Goal: Task Accomplishment & Management: Use online tool/utility

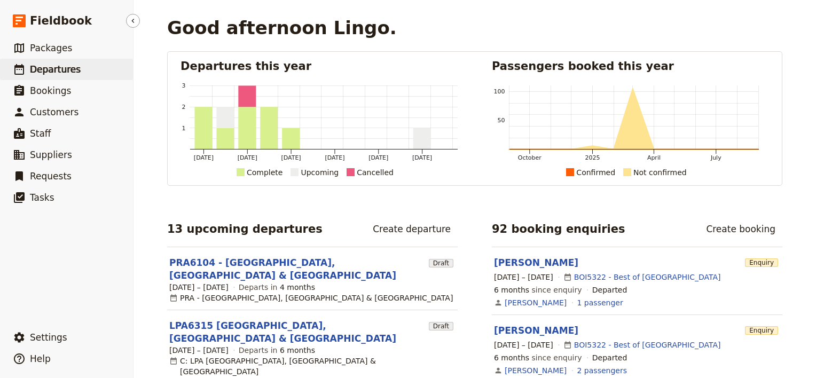
click at [60, 73] on span "Departures" at bounding box center [55, 69] width 51 height 11
select select "CREATED_AT"
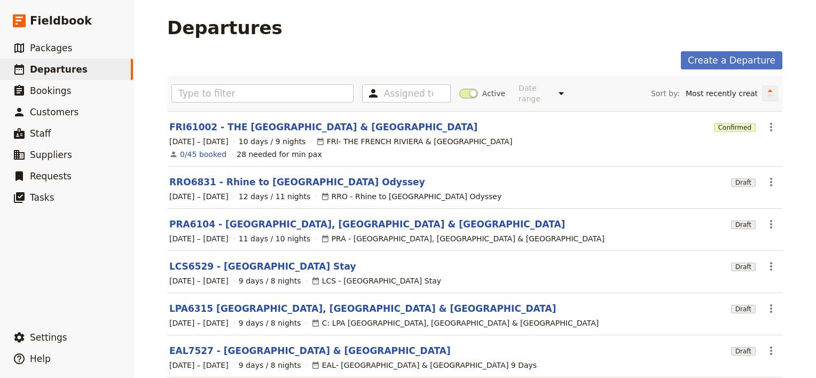
click at [767, 88] on icon "Change sort direction" at bounding box center [770, 93] width 6 height 10
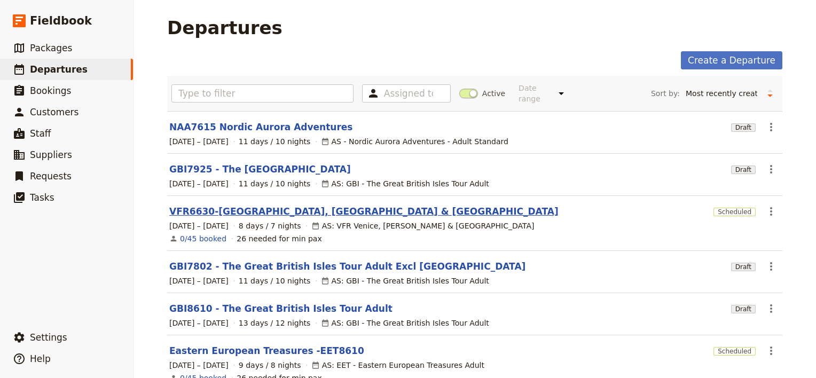
click at [223, 205] on link "VFR6630-[GEOGRAPHIC_DATA], [GEOGRAPHIC_DATA] & [GEOGRAPHIC_DATA]" at bounding box center [363, 211] width 389 height 13
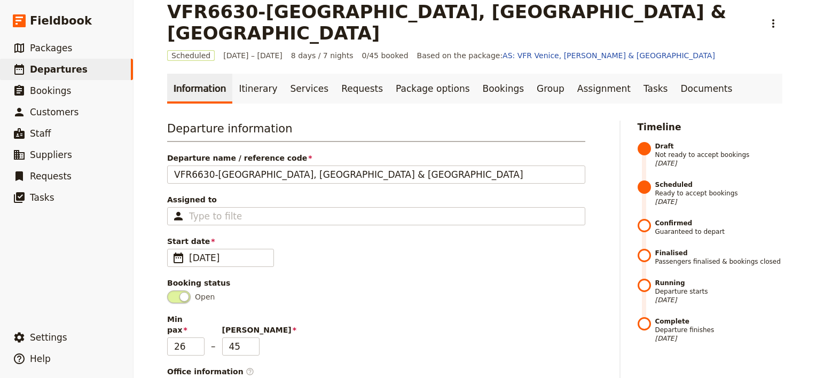
scroll to position [10, 0]
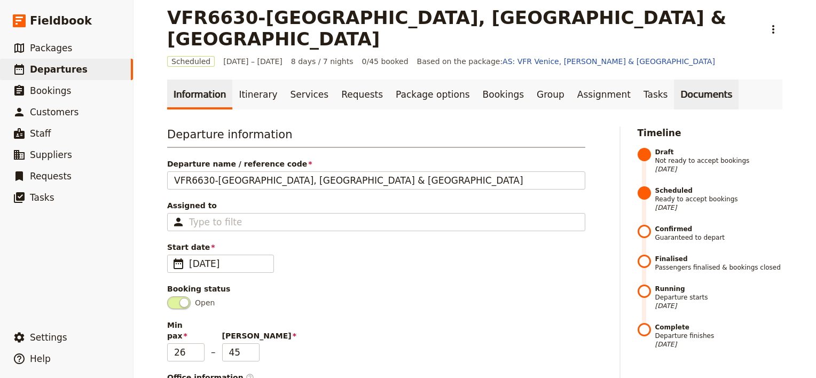
click at [674, 80] on link "Documents" at bounding box center [706, 95] width 65 height 30
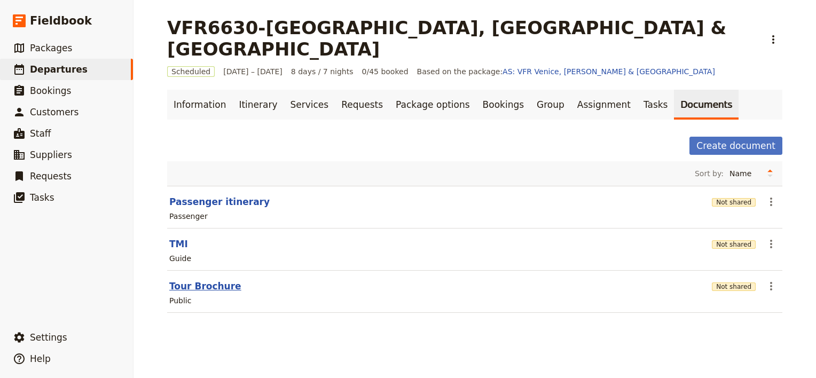
click at [193, 280] on button "Tour Brochure" at bounding box center [205, 286] width 72 height 13
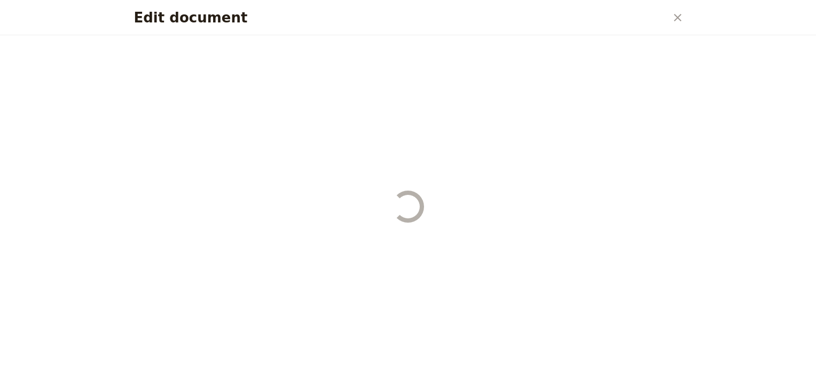
select select "DEFAULT"
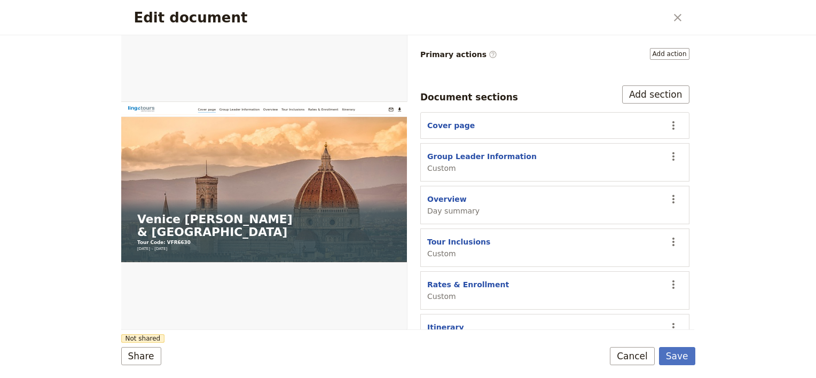
scroll to position [152, 0]
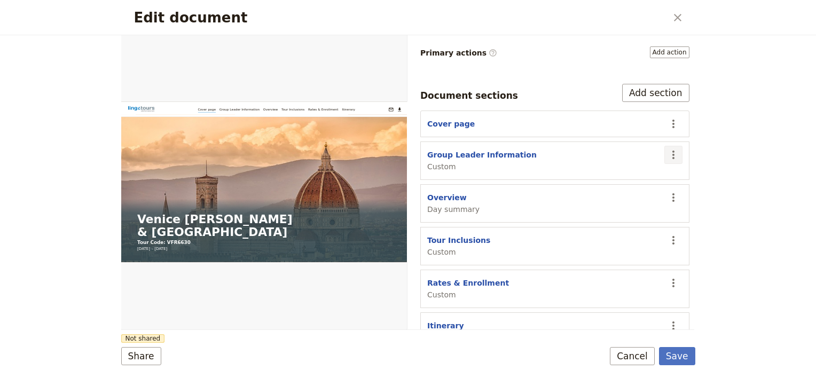
click at [667, 148] on icon "Actions" at bounding box center [673, 154] width 13 height 13
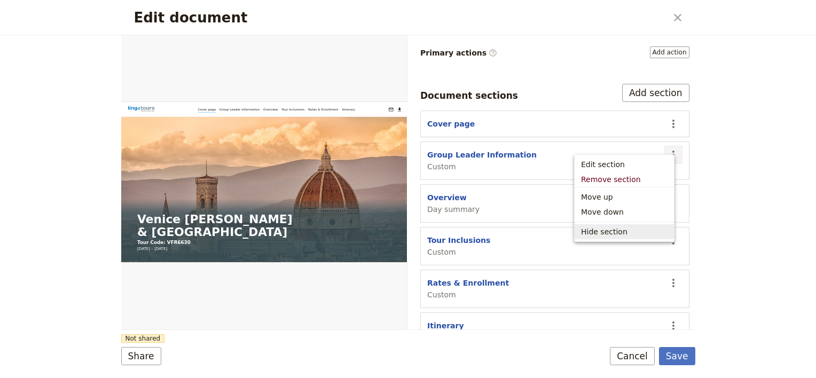
click at [614, 232] on span "Hide section" at bounding box center [604, 231] width 46 height 11
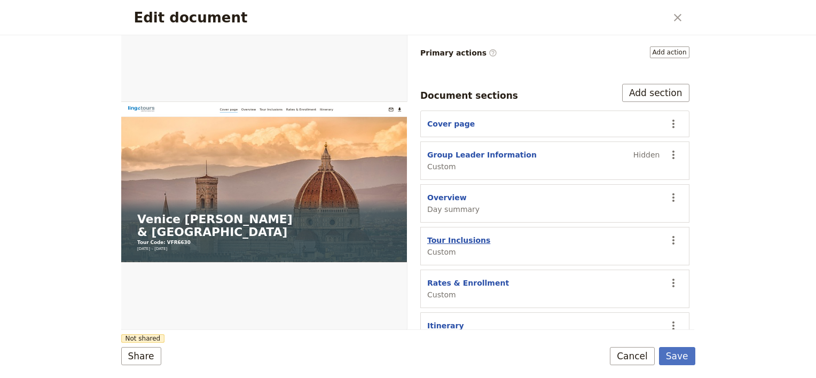
click at [463, 235] on button "Tour Inclusions" at bounding box center [458, 240] width 63 height 11
select select "CUSTOM"
select select "default"
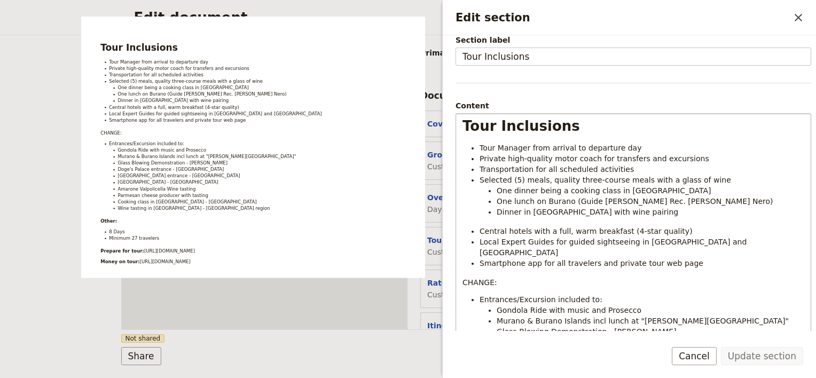
scroll to position [160, 0]
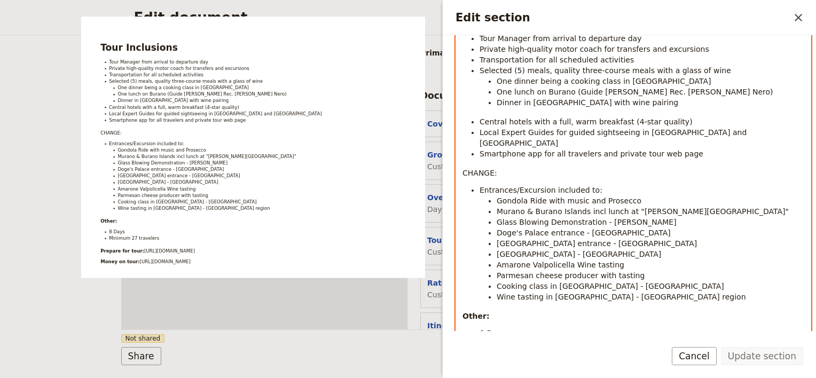
click at [478, 169] on span "CHANGE:" at bounding box center [479, 173] width 35 height 9
drag, startPoint x: 505, startPoint y: 162, endPoint x: 462, endPoint y: 162, distance: 42.7
click at [462, 168] on p "CHANGE:" at bounding box center [633, 173] width 342 height 11
drag, startPoint x: 481, startPoint y: 177, endPoint x: 588, endPoint y: 168, distance: 107.7
click at [588, 168] on div "Tour Inclusions Tour Manager from arrival to departure day Private high-quality…" at bounding box center [633, 191] width 355 height 375
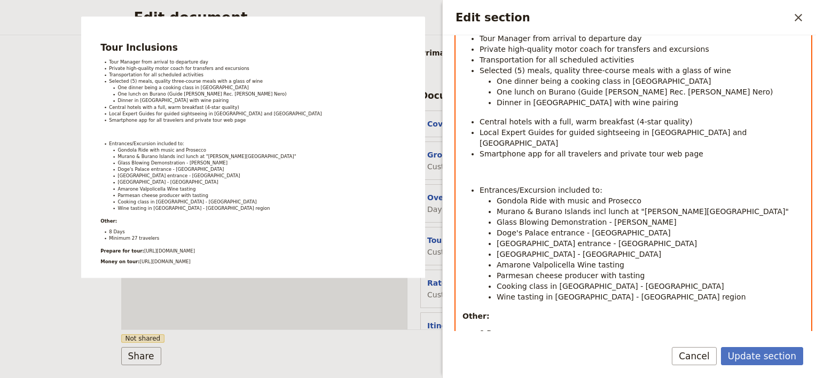
copy span "Entrances/Excursion included to:"
click at [502, 168] on p "Edit section" at bounding box center [633, 173] width 342 height 11
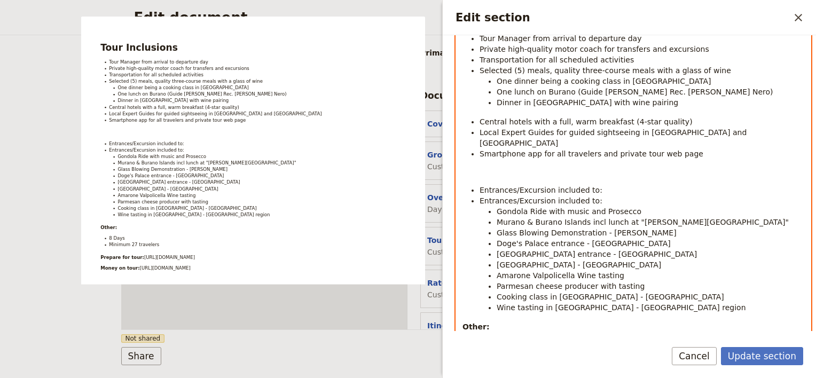
click at [478, 185] on ul "Entrances/Excursion included to: Entrances/Excursion included to: Gondola Ride …" at bounding box center [633, 249] width 342 height 128
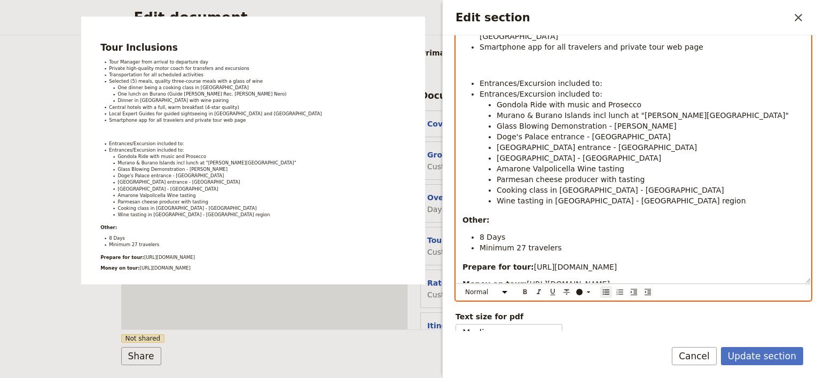
scroll to position [277, 0]
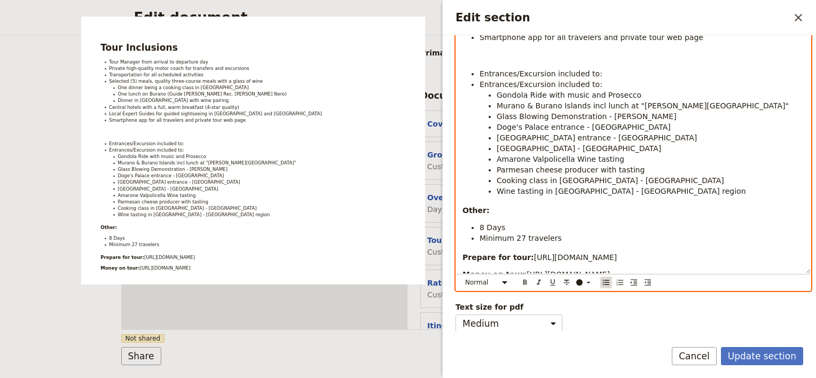
click at [605, 281] on icon "Bulleted list" at bounding box center [606, 282] width 9 height 9
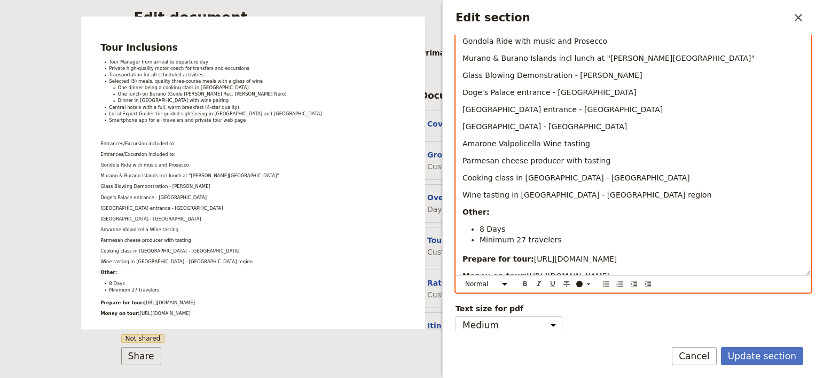
scroll to position [345, 0]
click at [603, 284] on icon "Bulleted list" at bounding box center [606, 282] width 9 height 9
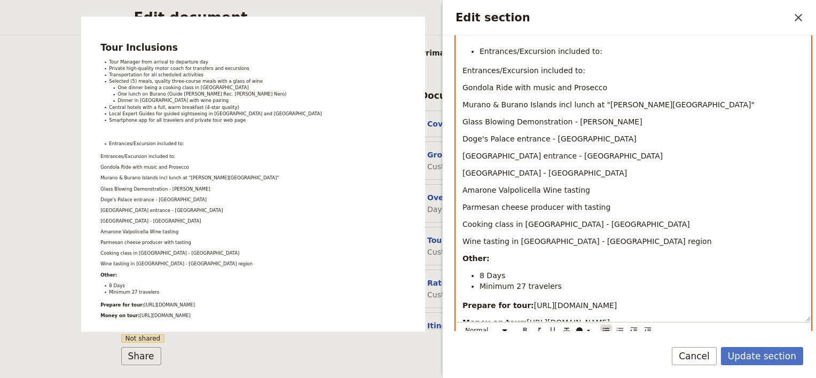
click at [606, 329] on icon "Bulleted list" at bounding box center [606, 330] width 6 height 5
drag, startPoint x: 576, startPoint y: 60, endPoint x: 452, endPoint y: 62, distance: 123.9
click at [452, 62] on div "Section type Cover page Day summary Itinerary Custom Hide section Section label…" at bounding box center [629, 183] width 373 height 296
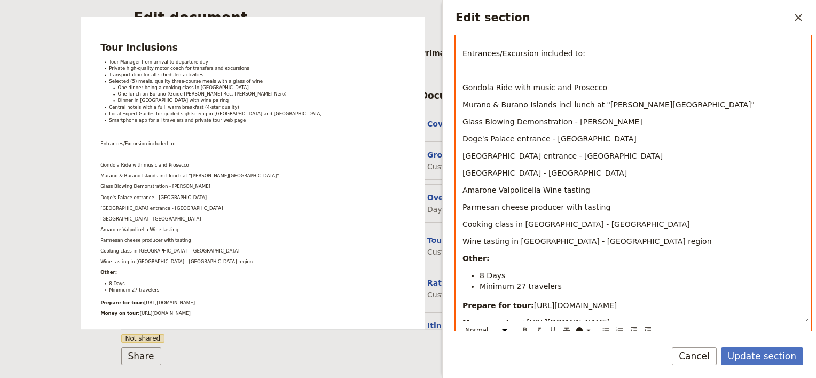
click at [622, 236] on p "Wine tasting in [GEOGRAPHIC_DATA] - [GEOGRAPHIC_DATA] region" at bounding box center [633, 241] width 342 height 11
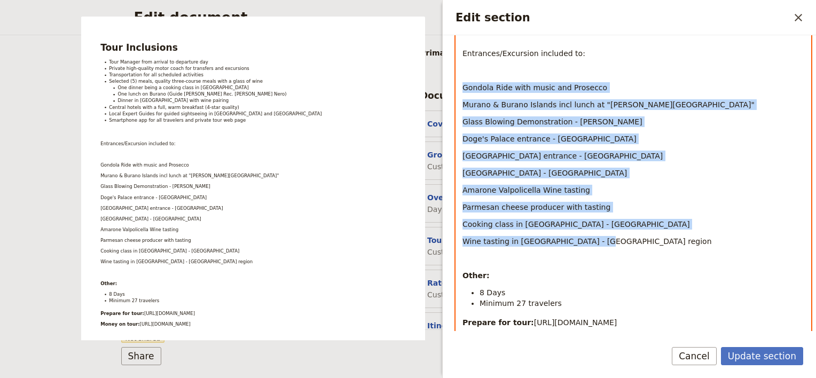
drag, startPoint x: 593, startPoint y: 231, endPoint x: 461, endPoint y: 79, distance: 200.6
click at [461, 79] on div "Tour Inclusions Tour Manager from arrival to departure day Private high-quality…" at bounding box center [633, 103] width 355 height 471
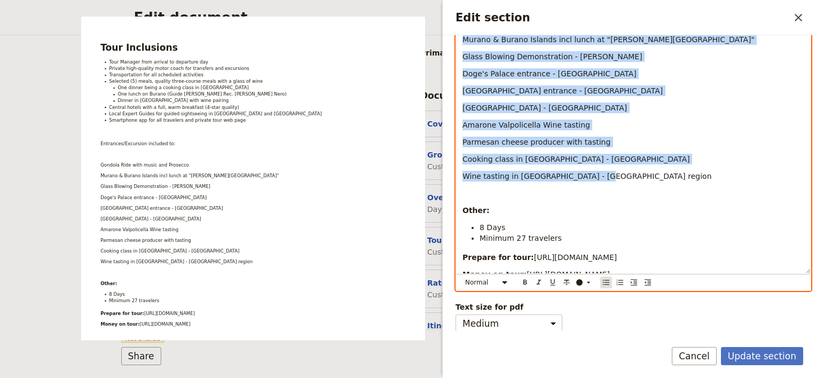
click at [605, 281] on icon "Bulleted list" at bounding box center [606, 282] width 6 height 5
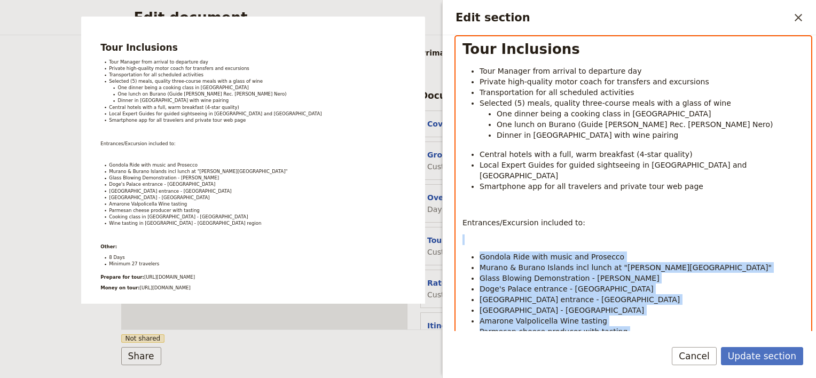
scroll to position [146, 0]
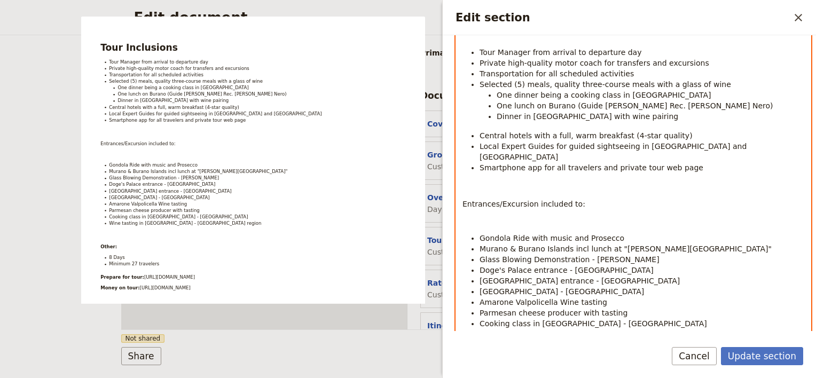
click at [515, 216] on p "Edit section" at bounding box center [633, 221] width 342 height 11
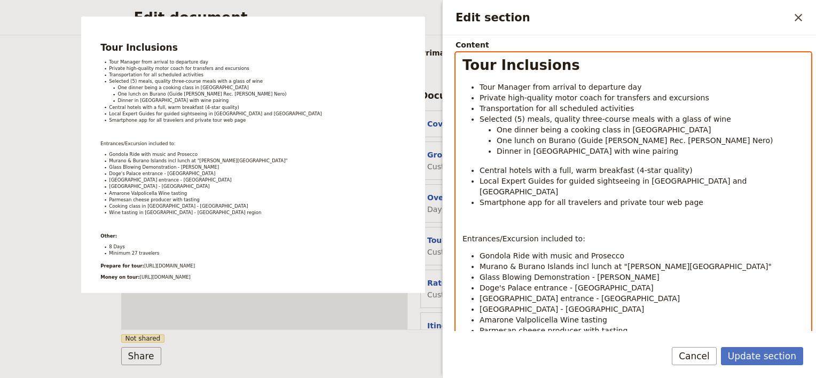
scroll to position [93, 0]
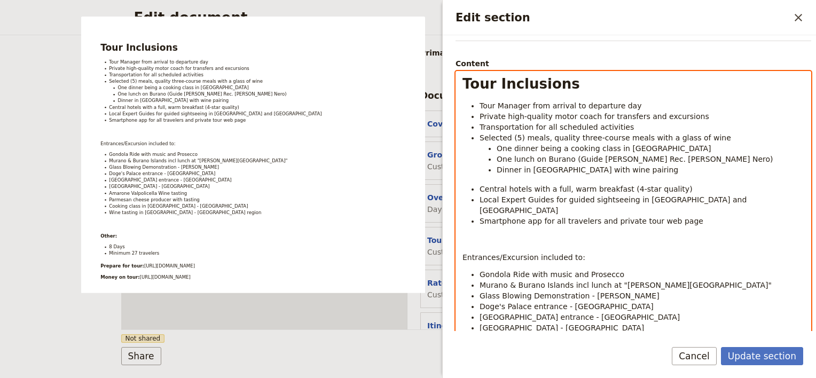
drag, startPoint x: 572, startPoint y: 246, endPoint x: 454, endPoint y: 250, distance: 118.1
click at [454, 250] on div "Section type Cover page Day summary Itinerary Custom Hide section Section label…" at bounding box center [629, 183] width 373 height 296
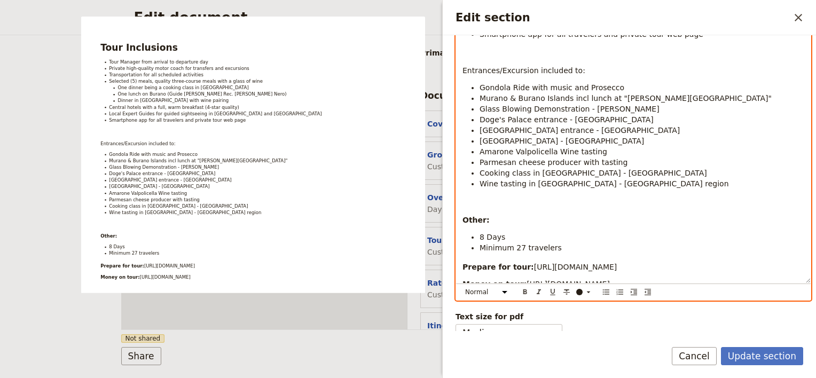
scroll to position [289, 0]
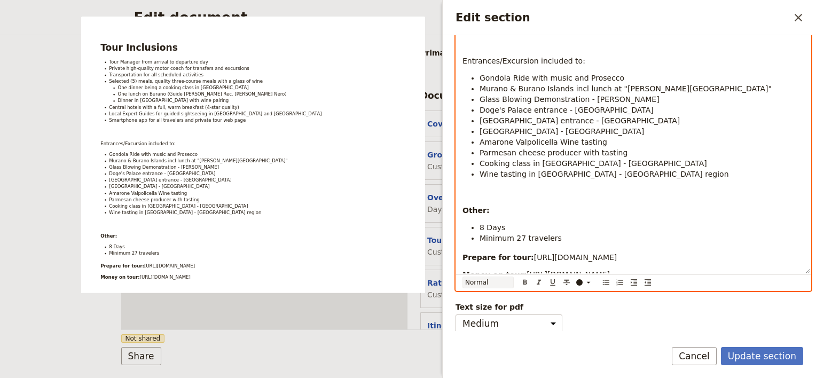
click at [503, 280] on select "Normal Small text Heading 1 Heading 2 Heading 3" at bounding box center [487, 283] width 51 height 12
click at [462, 285] on select "Normal Small text Heading 1 Heading 2 Heading 3" at bounding box center [487, 283] width 51 height 12
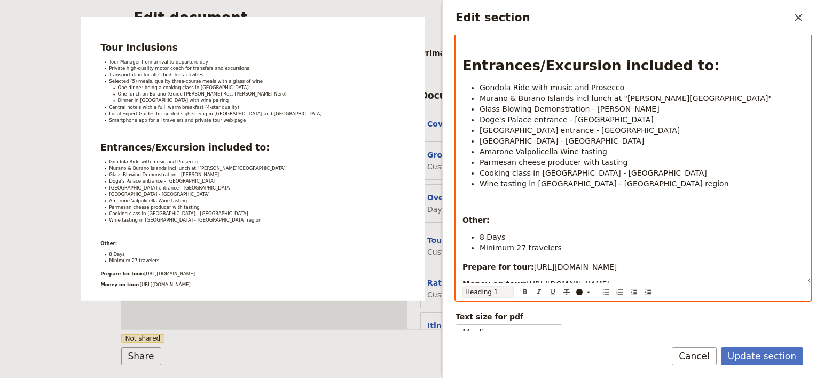
click at [496, 290] on select "Normal Small text Heading 1 Heading 2 Heading 3" at bounding box center [487, 292] width 51 height 12
click at [462, 286] on select "Normal Small text Heading 1 Heading 2 Heading 3" at bounding box center [487, 292] width 51 height 12
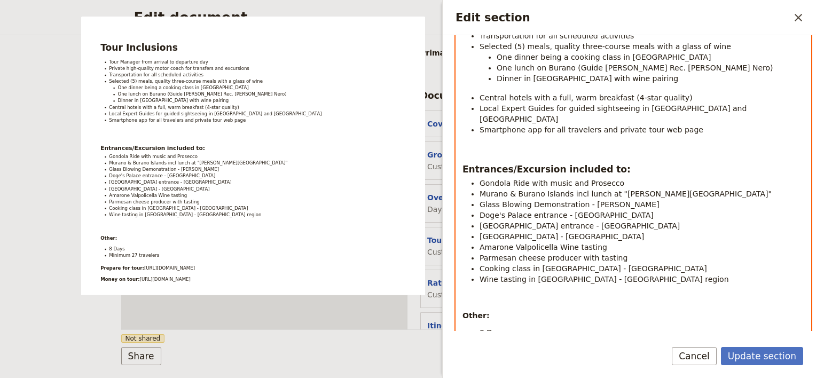
scroll to position [183, 0]
click at [613, 145] on p "Edit section" at bounding box center [633, 150] width 342 height 11
click at [616, 164] on h3 "Entrances/Excursion included to:" at bounding box center [633, 170] width 342 height 13
select select "paragraph"
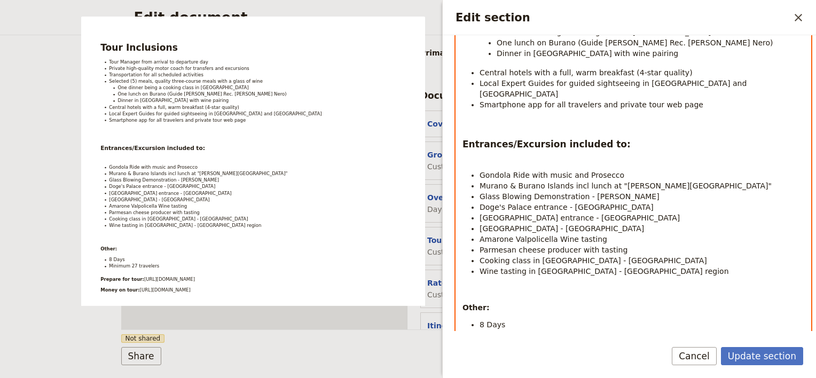
scroll to position [200, 0]
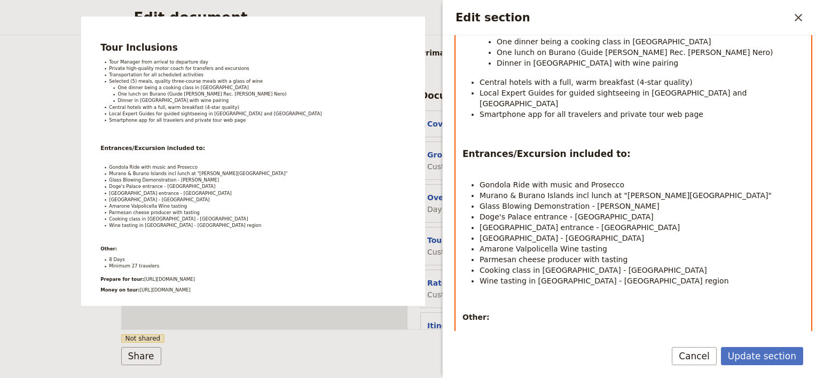
click at [516, 162] on div "Tour Inclusions Tour Manager from arrival to departure day Private high-quality…" at bounding box center [633, 172] width 355 height 415
click at [539, 162] on p "Edit section" at bounding box center [633, 167] width 342 height 11
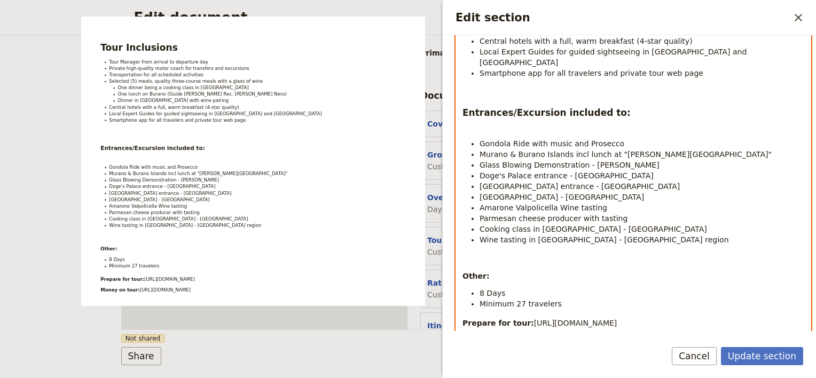
scroll to position [306, 0]
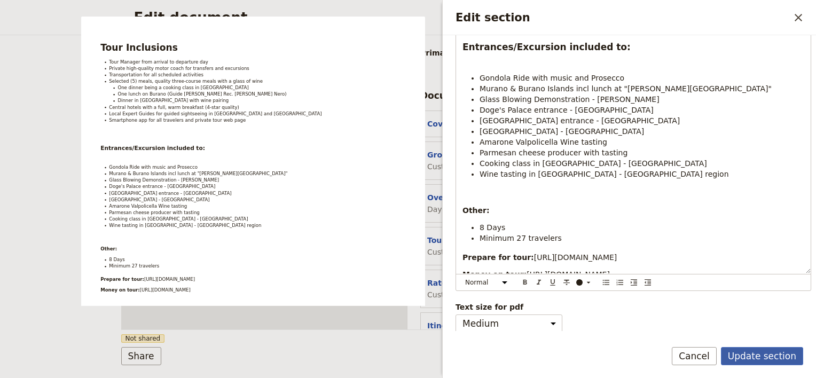
click at [764, 355] on button "Update section" at bounding box center [762, 356] width 82 height 18
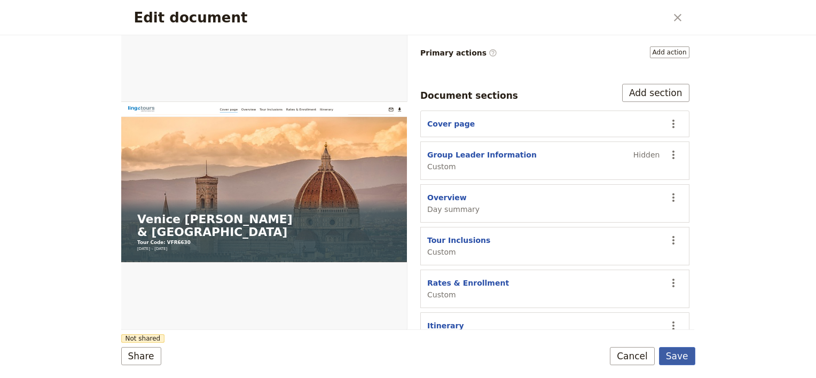
click at [681, 357] on button "Save" at bounding box center [677, 356] width 36 height 18
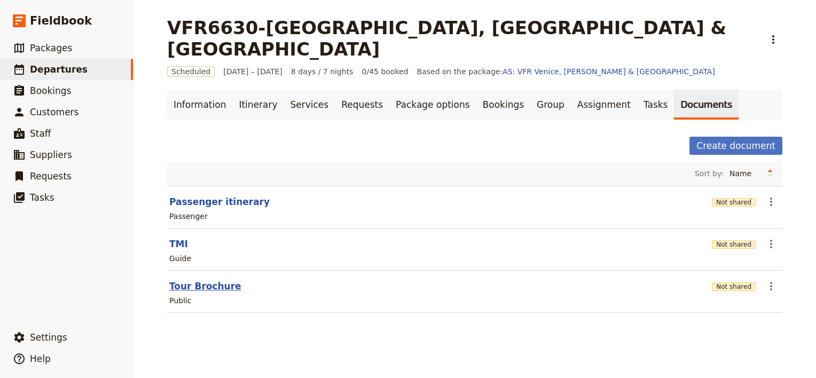
click at [195, 280] on button "Tour Brochure" at bounding box center [205, 286] width 72 height 13
select select "DEFAULT"
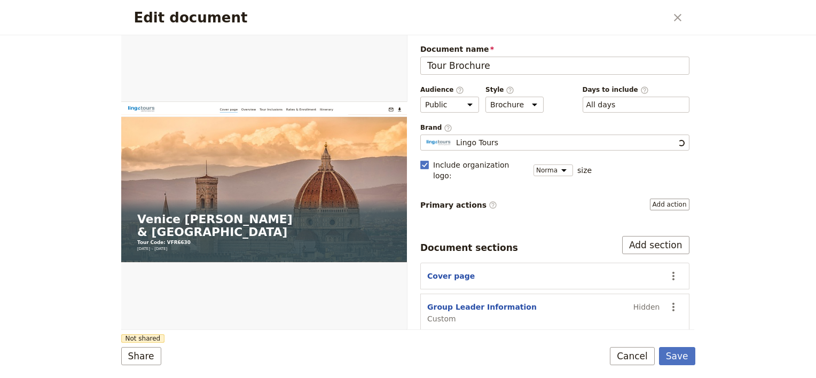
scroll to position [0, 0]
click at [137, 359] on button "Share" at bounding box center [141, 356] width 40 height 18
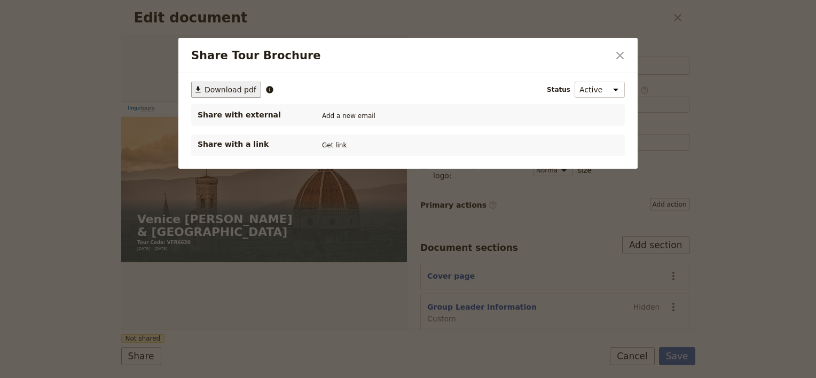
click at [239, 89] on span "Download pdf" at bounding box center [230, 89] width 52 height 11
click at [621, 57] on icon "Close dialog" at bounding box center [619, 55] width 13 height 13
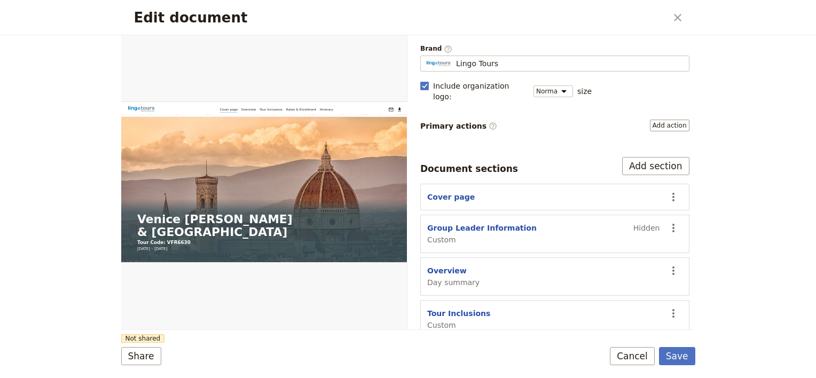
scroll to position [107, 0]
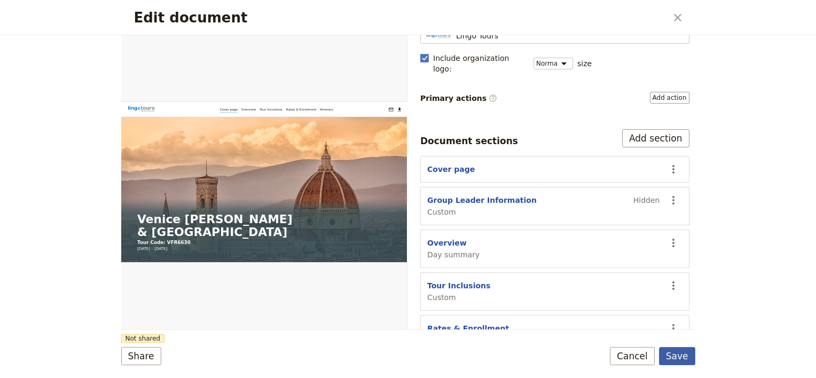
click at [684, 357] on button "Save" at bounding box center [677, 356] width 36 height 18
